Goal: Task Accomplishment & Management: Manage account settings

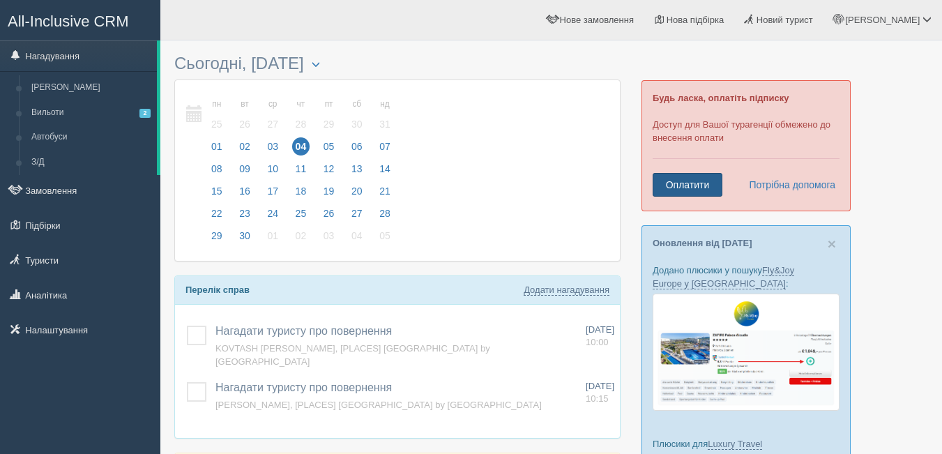
click at [678, 183] on link "Оплатити" at bounding box center [688, 185] width 70 height 24
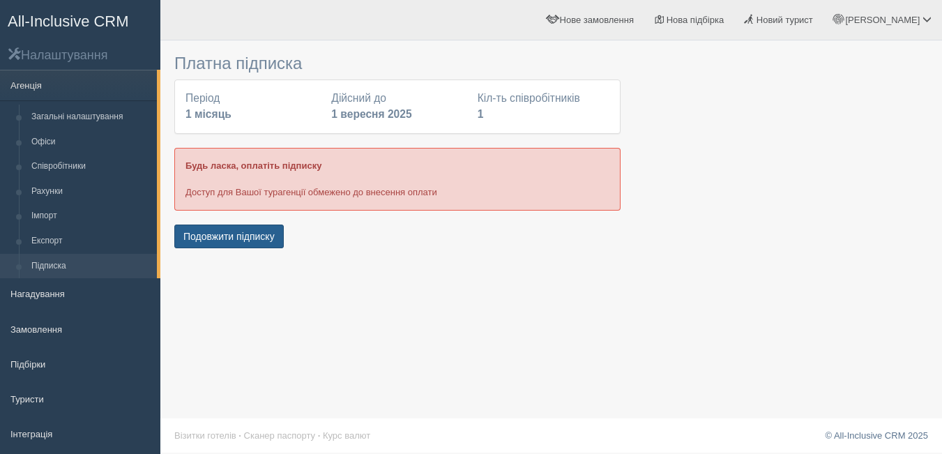
click at [232, 238] on button "Подовжити підписку" at bounding box center [228, 237] width 109 height 24
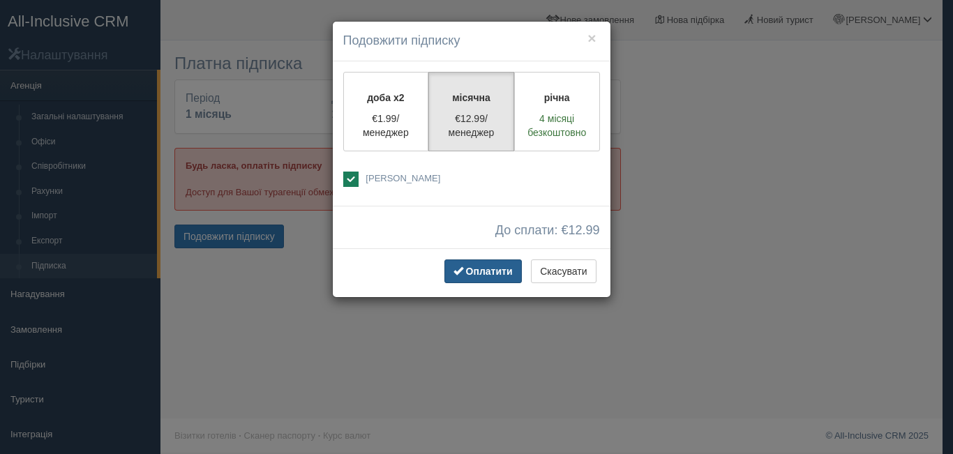
click at [476, 267] on span "Оплатити" at bounding box center [489, 271] width 47 height 11
